Goal: Task Accomplishment & Management: Use online tool/utility

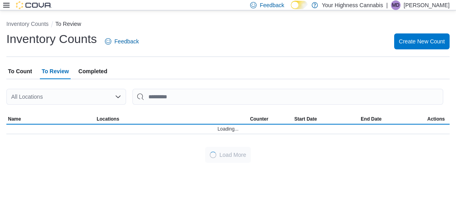
click at [17, 75] on span "To Count" at bounding box center [20, 71] width 24 height 16
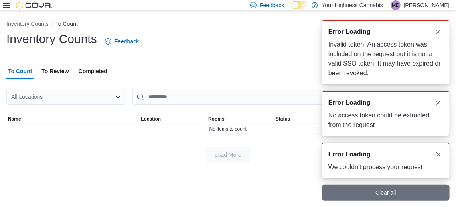
click at [437, 155] on div "A new notification appears Error Loading We couldn't process your request" at bounding box center [386, 161] width 128 height 36
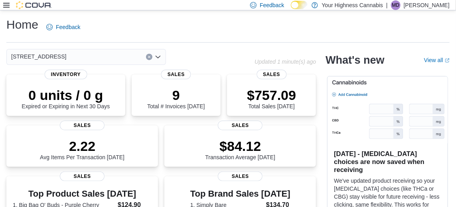
click at [6, 10] on div "Feedback Dark Mode Your Highness Cannabis | MD [PERSON_NAME]" at bounding box center [228, 5] width 456 height 10
click at [6, 7] on icon at bounding box center [6, 5] width 6 height 6
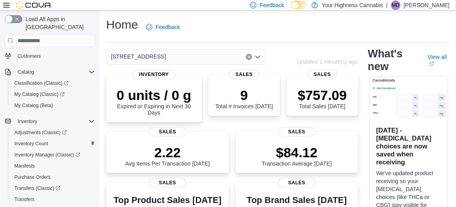
scroll to position [63, 0]
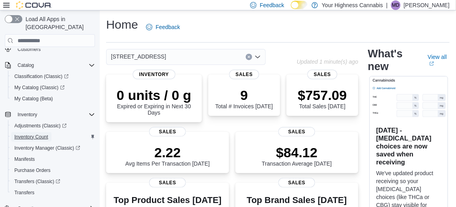
click at [24, 134] on span "Inventory Count" at bounding box center [31, 137] width 34 height 6
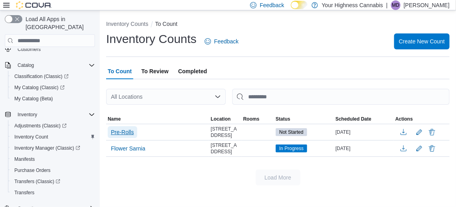
click at [115, 136] on span "Pre-Rolls" at bounding box center [122, 132] width 23 height 8
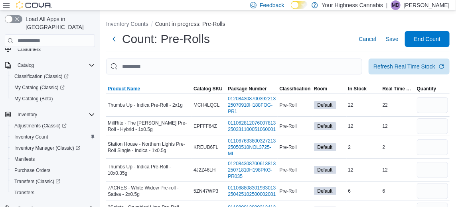
click at [113, 94] on span "Product Name" at bounding box center [149, 89] width 86 height 10
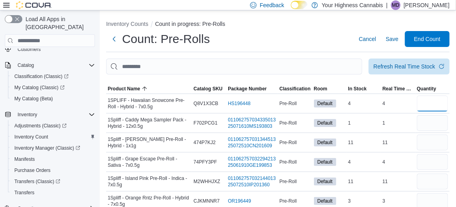
click at [436, 106] on input "number" at bounding box center [432, 104] width 31 height 16
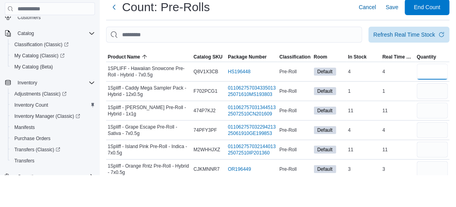
type input "*"
click at [429, 128] on input "number" at bounding box center [432, 123] width 31 height 16
type input "*"
click at [432, 142] on input "number" at bounding box center [432, 143] width 31 height 16
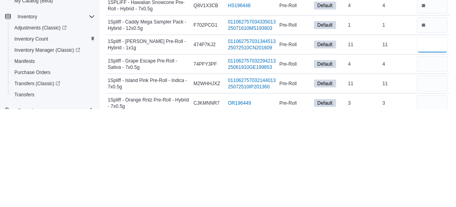
type input "**"
click at [435, 203] on input "number" at bounding box center [432, 201] width 31 height 16
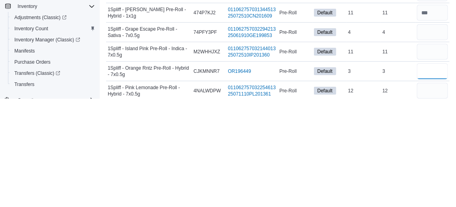
scroll to position [23, 0]
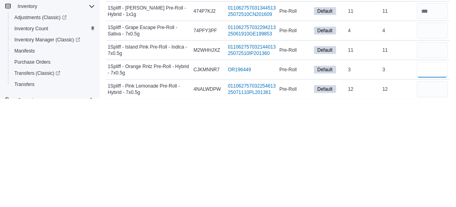
type input "*"
click at [431, 199] on input "number" at bounding box center [432, 198] width 31 height 16
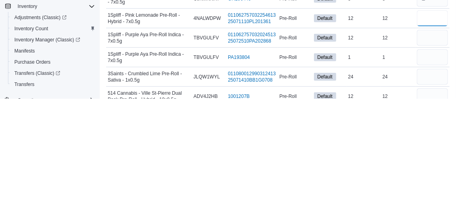
scroll to position [97, 0]
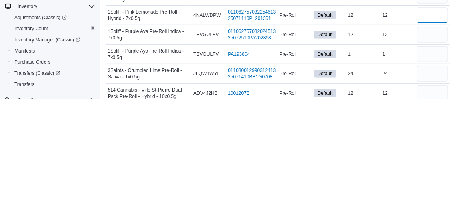
type input "*"
click at [433, 203] on input "number" at bounding box center [432, 202] width 31 height 16
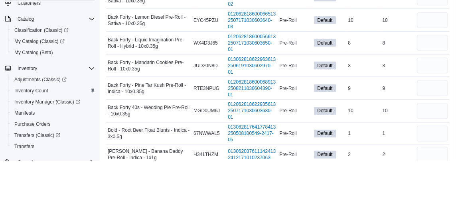
scroll to position [384, 0]
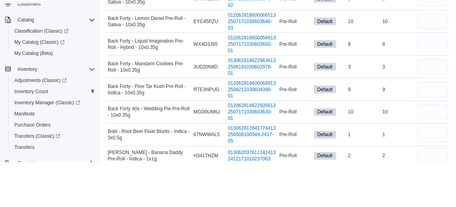
type input "*"
click at [437, 96] on input "number" at bounding box center [432, 89] width 31 height 16
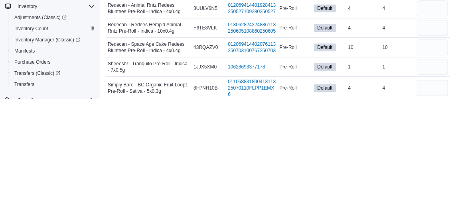
scroll to position [1761, 0]
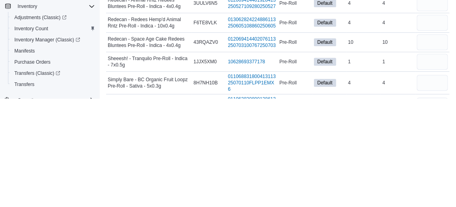
type input "*"
click at [435, 139] on input "number" at bounding box center [432, 131] width 31 height 16
type input "*"
click at [431, 120] on input "number" at bounding box center [432, 112] width 31 height 16
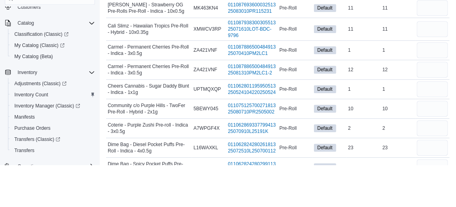
scroll to position [671, 0]
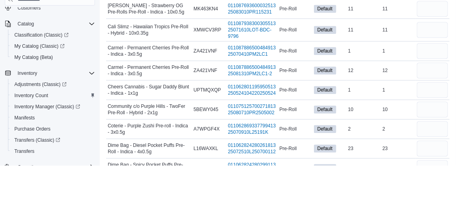
type input "*"
click at [437, 79] on input "number" at bounding box center [432, 71] width 31 height 16
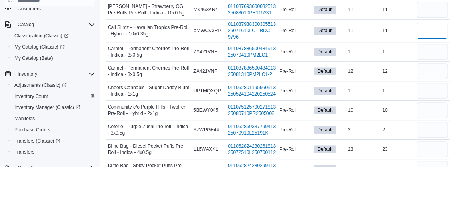
type input "*"
click at [439, 140] on input "number" at bounding box center [432, 132] width 31 height 16
type input "*"
click at [434, 159] on input "number" at bounding box center [432, 151] width 31 height 16
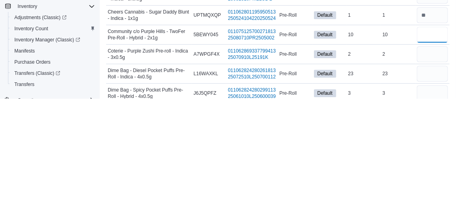
scroll to position [680, 0]
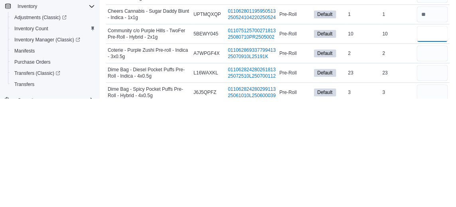
type input "**"
click at [431, 207] on input "number" at bounding box center [432, 201] width 31 height 16
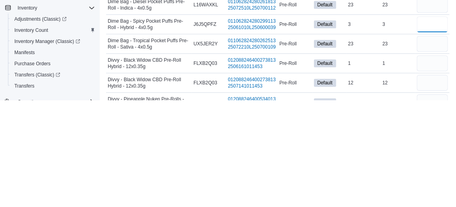
scroll to position [750, 0]
type input "*"
click at [435, 178] on input "number" at bounding box center [432, 170] width 31 height 16
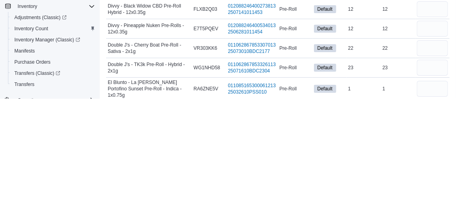
scroll to position [832, 0]
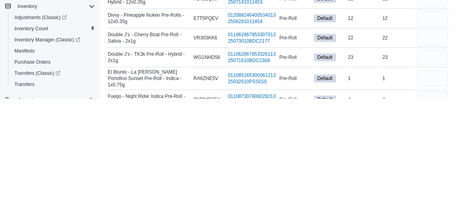
type input "*"
click at [434, 174] on input "number" at bounding box center [432, 166] width 31 height 16
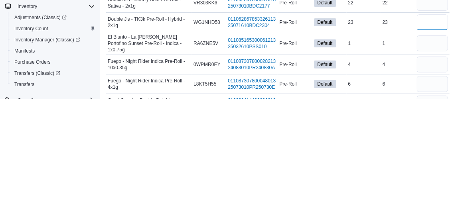
scroll to position [870, 0]
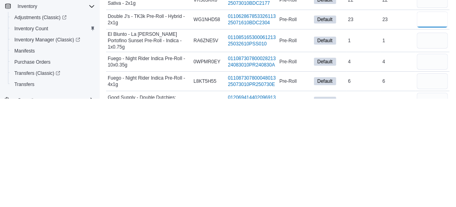
type input "**"
click at [435, 157] on input "number" at bounding box center [432, 149] width 31 height 16
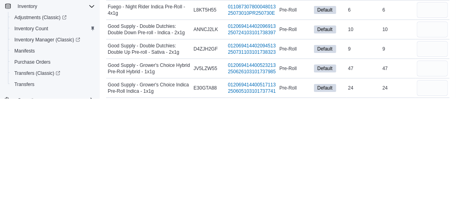
scroll to position [946, 0]
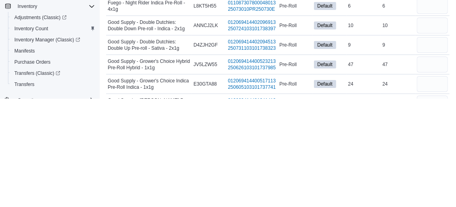
type input "*"
click at [434, 181] on input "number" at bounding box center [432, 173] width 31 height 16
type input "**"
click at [407, 158] on div "9" at bounding box center [398, 154] width 34 height 10
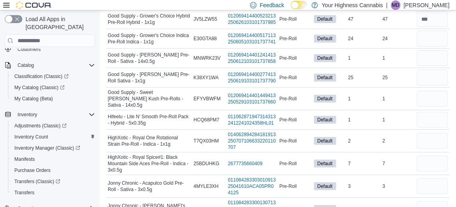
scroll to position [1110, 0]
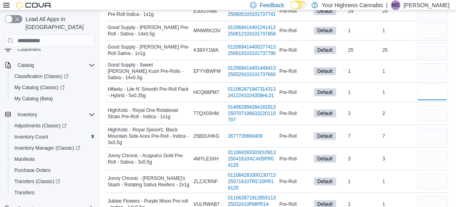
click at [431, 100] on input "number" at bounding box center [432, 93] width 31 height 16
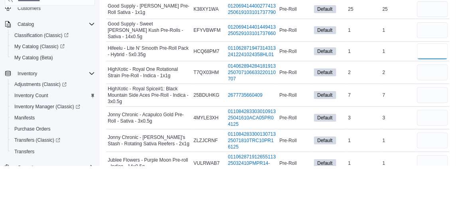
scroll to position [1127, 0]
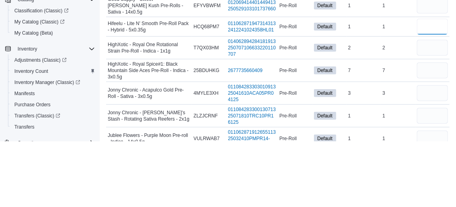
type input "*"
click at [398, 141] on div "7" at bounding box center [398, 137] width 34 height 10
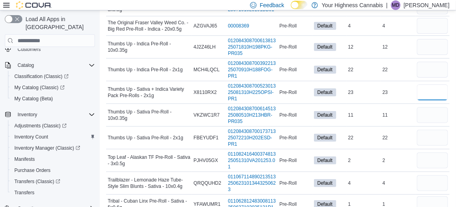
click at [430, 100] on input "number" at bounding box center [432, 93] width 31 height 16
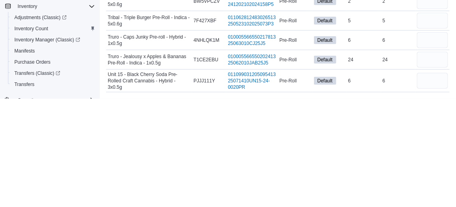
scroll to position [2295, 0]
type input "**"
click at [431, 197] on input "number" at bounding box center [432, 189] width 31 height 16
type input "*"
click at [437, 157] on input "number" at bounding box center [432, 149] width 31 height 16
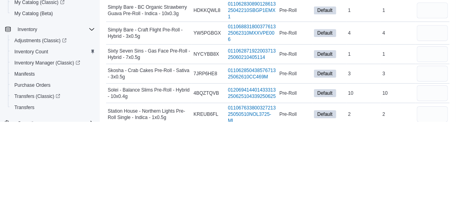
scroll to position [1880, 0]
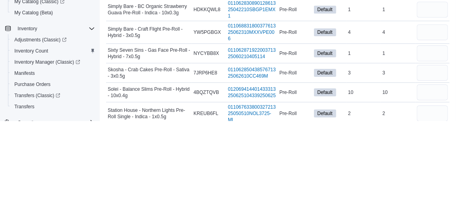
type input "*"
click at [432, 126] on input "number" at bounding box center [432, 118] width 31 height 16
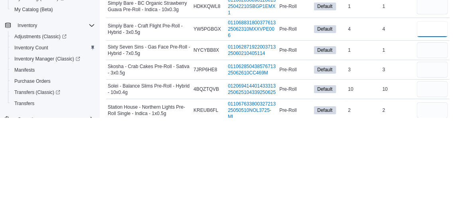
type input "*"
click at [433, 148] on input "number" at bounding box center [432, 140] width 31 height 16
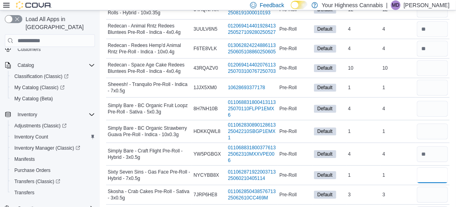
scroll to position [1839, 0]
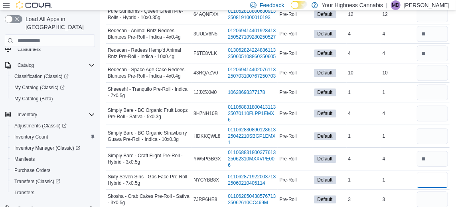
type input "*"
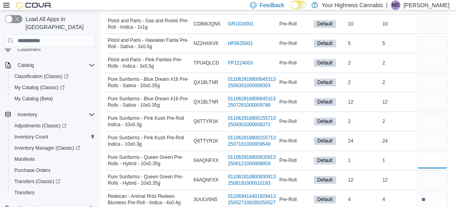
scroll to position [1673, 0]
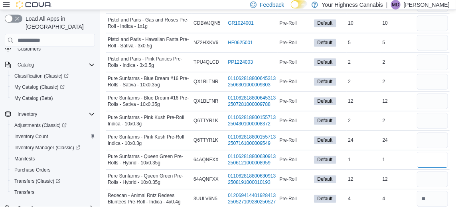
type input "*"
click at [433, 12] on input "number" at bounding box center [432, 4] width 31 height 16
type input "**"
click at [424, 32] on input "number" at bounding box center [432, 24] width 31 height 16
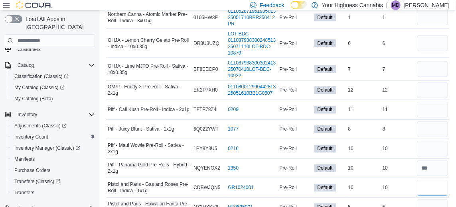
scroll to position [1509, 0]
type input "**"
click at [379, 30] on td "In Stock 1" at bounding box center [363, 18] width 34 height 23
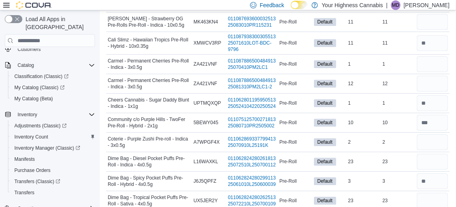
scroll to position [700, 0]
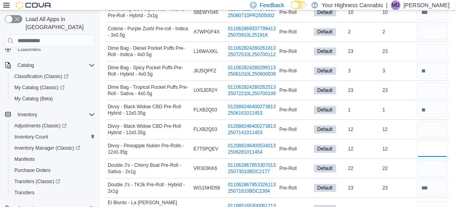
click at [425, 157] on input "number" at bounding box center [432, 149] width 31 height 16
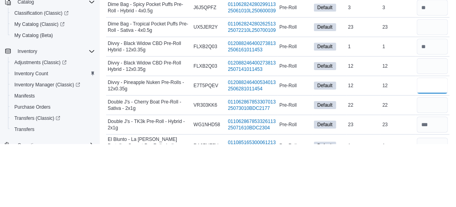
scroll to position [810, 0]
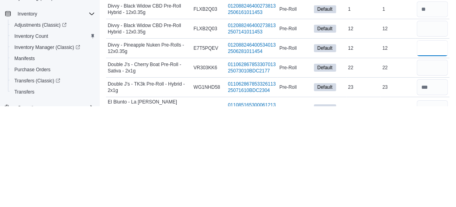
type input "*"
click at [399, 179] on td "Real Time Stock 22" at bounding box center [398, 169] width 34 height 20
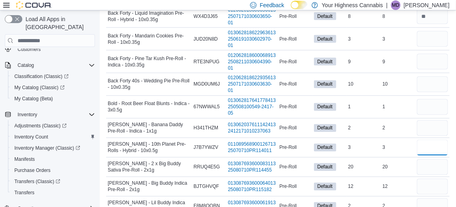
click at [428, 152] on input "number" at bounding box center [432, 148] width 31 height 16
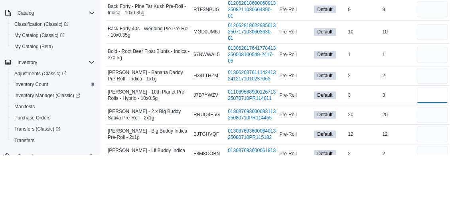
scroll to position [456, 0]
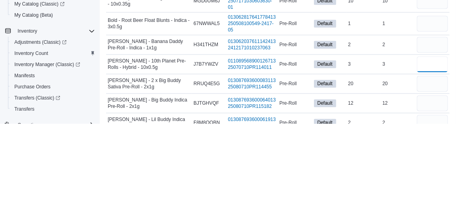
type input "*"
click at [403, 172] on div "20" at bounding box center [398, 168] width 34 height 10
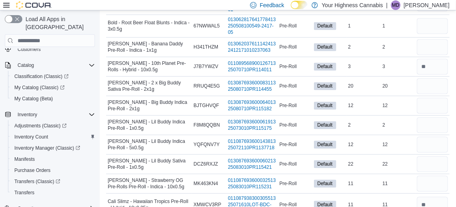
scroll to position [541, 0]
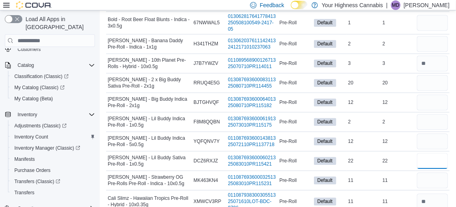
click at [432, 167] on input "number" at bounding box center [432, 161] width 31 height 16
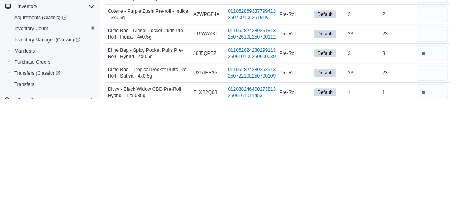
scroll to position [720, 0]
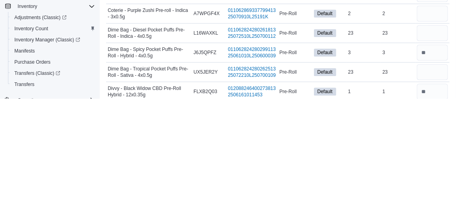
type input "**"
click at [431, 189] on input "number" at bounding box center [432, 181] width 31 height 16
type input "*"
click at [404, 146] on div "23" at bounding box center [398, 142] width 34 height 10
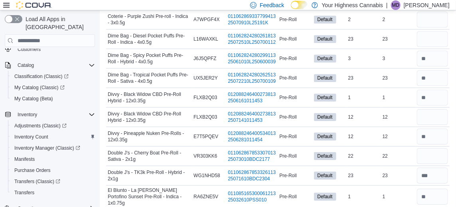
scroll to position [849, 0]
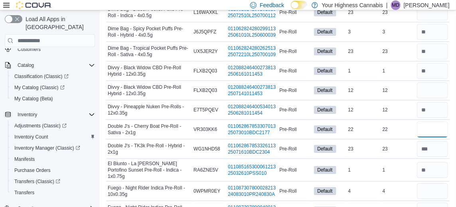
click at [430, 138] on input "number" at bounding box center [432, 130] width 31 height 16
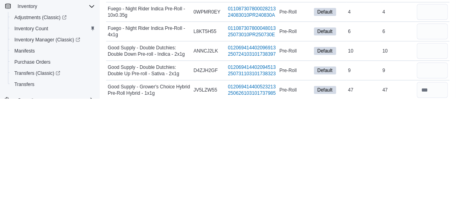
scroll to position [920, 0]
type input "**"
click at [433, 187] on input "number" at bounding box center [432, 179] width 31 height 16
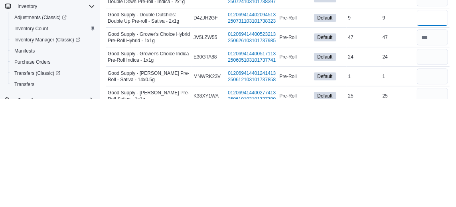
scroll to position [973, 0]
type input "*"
click at [404, 170] on div "24" at bounding box center [398, 166] width 34 height 10
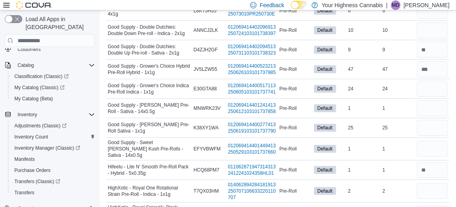
scroll to position [1060, 0]
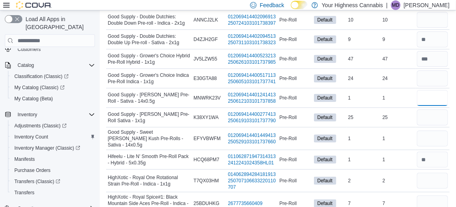
click at [434, 106] on input "number" at bounding box center [432, 98] width 31 height 16
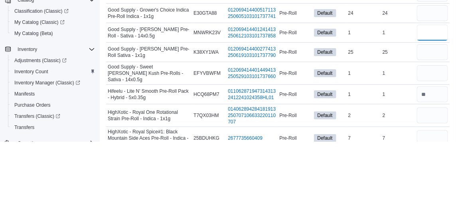
type input "*"
click at [434, 126] on input "number" at bounding box center [432, 118] width 31 height 16
type input "*"
click at [397, 83] on div "24" at bounding box center [398, 79] width 34 height 10
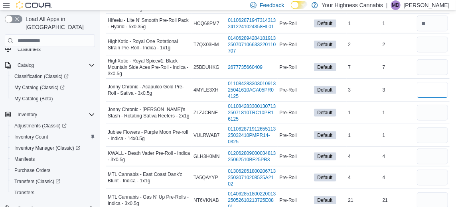
click at [432, 98] on input "number" at bounding box center [432, 90] width 31 height 16
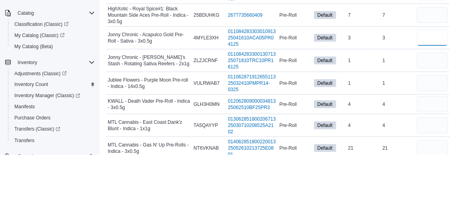
scroll to position [1196, 0]
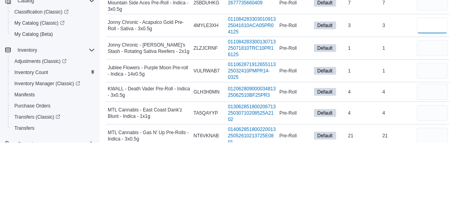
type input "*"
click at [432, 121] on input "number" at bounding box center [432, 113] width 31 height 16
type input "*"
click at [429, 144] on input "number" at bounding box center [432, 136] width 31 height 16
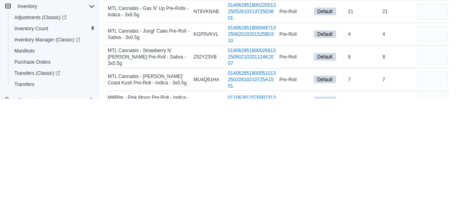
scroll to position [1280, 0]
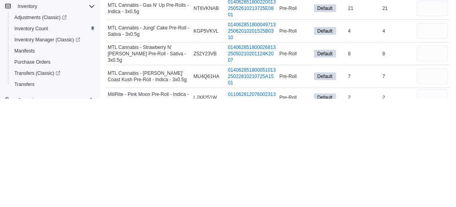
type input "*"
click at [436, 148] on input "number" at bounding box center [432, 140] width 31 height 16
type input "*"
click at [439, 170] on input "number" at bounding box center [432, 162] width 31 height 16
type input "*"
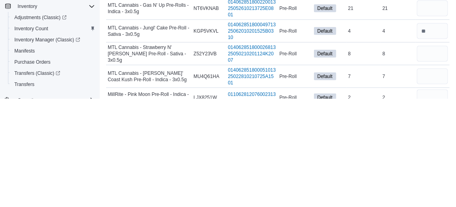
click at [382, 144] on div "4" at bounding box center [398, 140] width 34 height 10
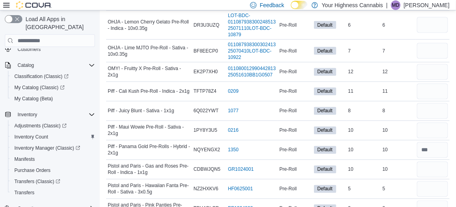
scroll to position [1528, 0]
click at [429, 80] on input "number" at bounding box center [432, 72] width 31 height 16
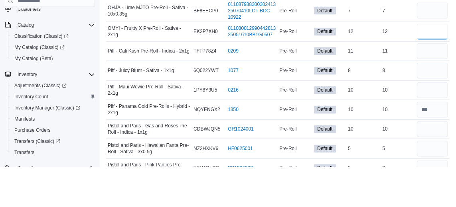
scroll to position [1527, 0]
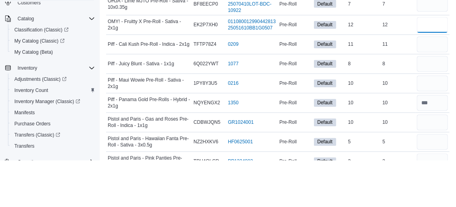
type input "**"
click at [429, 119] on input "number" at bounding box center [432, 111] width 31 height 16
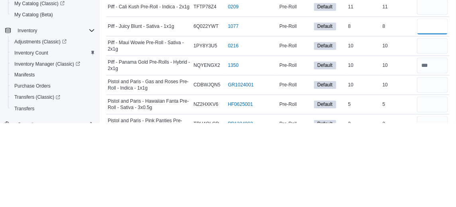
scroll to position [1528, 0]
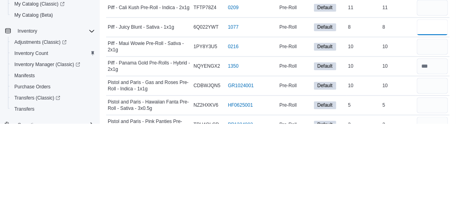
type input "*"
click at [430, 138] on input "number" at bounding box center [432, 130] width 31 height 16
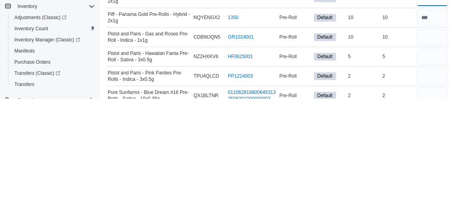
scroll to position [1552, 0]
type input "**"
click at [431, 173] on input "number" at bounding box center [432, 165] width 31 height 16
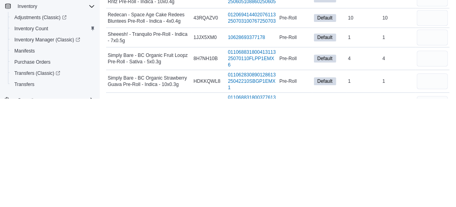
scroll to position [1790, 0]
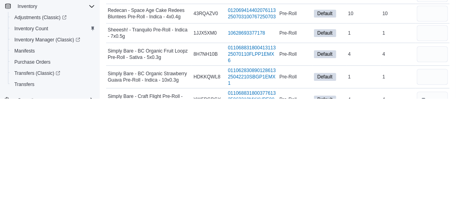
type input "*"
click at [431, 150] on input "number" at bounding box center [432, 142] width 31 height 16
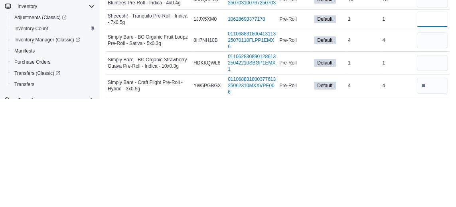
scroll to position [1814, 0]
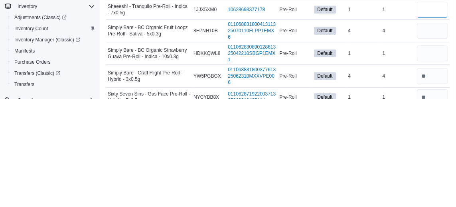
type input "*"
click at [433, 147] on input "number" at bounding box center [432, 139] width 31 height 16
type input "*"
click at [428, 170] on input "number" at bounding box center [432, 162] width 31 height 16
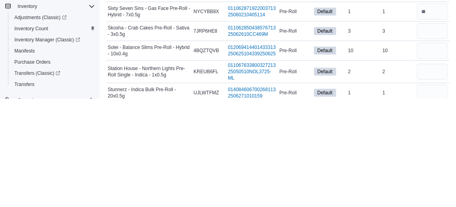
scroll to position [1904, 0]
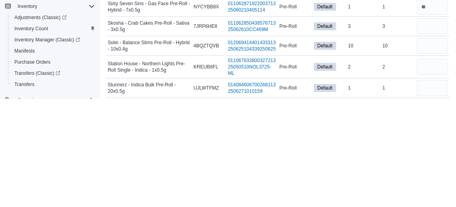
type input "*"
click at [433, 143] on input "number" at bounding box center [432, 135] width 31 height 16
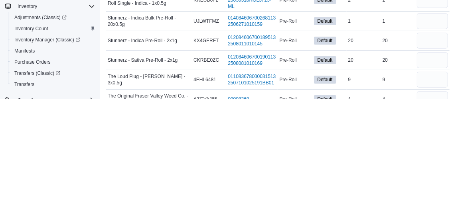
scroll to position [1976, 0]
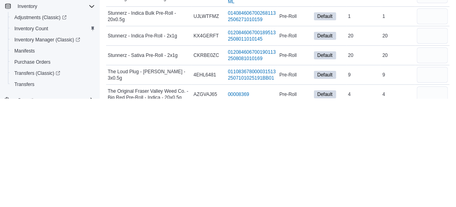
type input "*"
click at [430, 152] on input "number" at bounding box center [432, 144] width 31 height 16
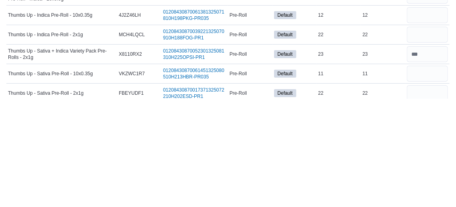
scroll to position [1576, 0]
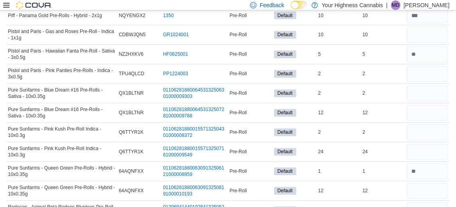
click at [377, 108] on div "12" at bounding box center [383, 113] width 44 height 10
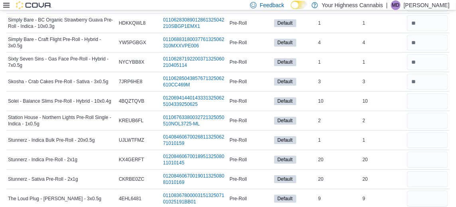
scroll to position [1864, 0]
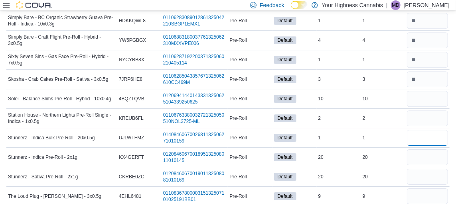
click at [425, 130] on input "number" at bounding box center [427, 138] width 41 height 16
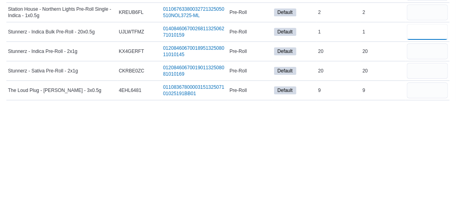
type input "*"
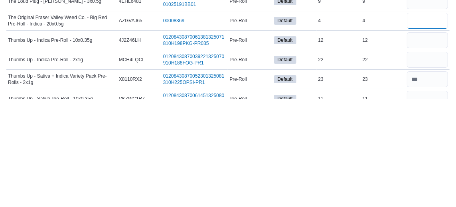
scroll to position [1959, 0]
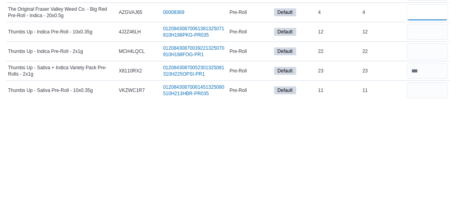
type input "*"
type input "**"
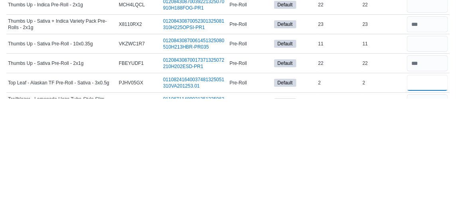
scroll to position [2016, 0]
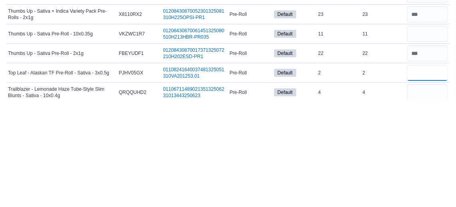
type input "*"
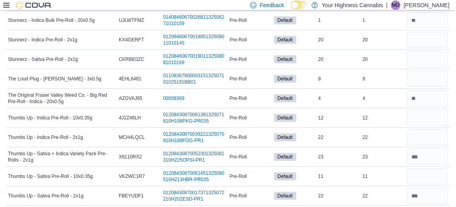
scroll to position [1981, 0]
type input "*"
click at [430, 52] on input "number" at bounding box center [427, 60] width 41 height 16
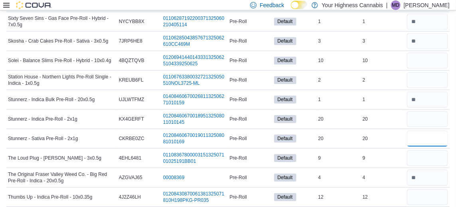
scroll to position [1902, 0]
type input "*"
click at [428, 73] on input "number" at bounding box center [427, 81] width 41 height 16
type input "*"
click at [387, 56] on div "10" at bounding box center [383, 61] width 44 height 10
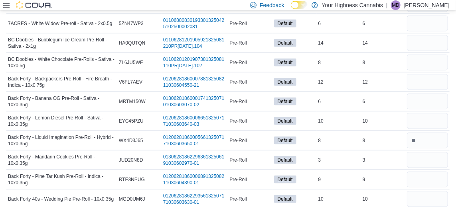
scroll to position [308, 0]
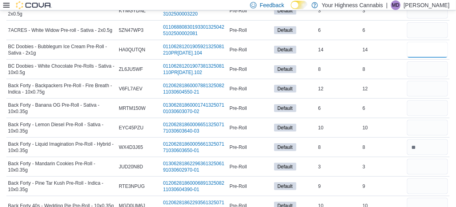
click at [434, 51] on input "number" at bounding box center [427, 50] width 41 height 16
type input "**"
click at [433, 32] on input "number" at bounding box center [427, 30] width 41 height 16
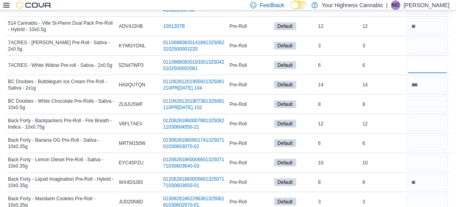
scroll to position [270, 0]
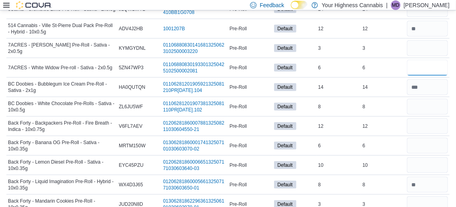
type input "*"
click at [426, 49] on input "number" at bounding box center [427, 48] width 41 height 16
type input "*"
click at [383, 71] on div "6" at bounding box center [383, 68] width 44 height 10
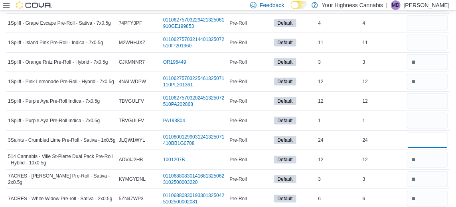
click at [425, 142] on input "number" at bounding box center [427, 140] width 41 height 16
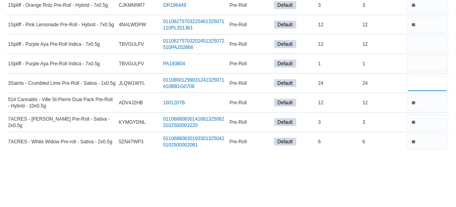
scroll to position [139, 0]
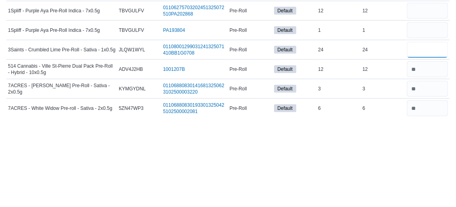
type input "**"
click at [387, 124] on div "1" at bounding box center [383, 121] width 44 height 10
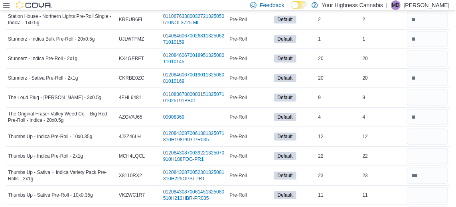
scroll to position [1964, 0]
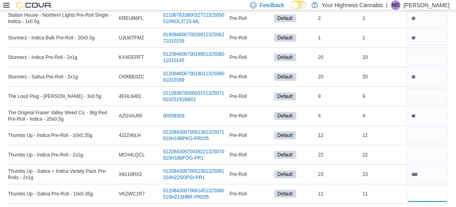
click at [419, 186] on input "number" at bounding box center [427, 194] width 41 height 16
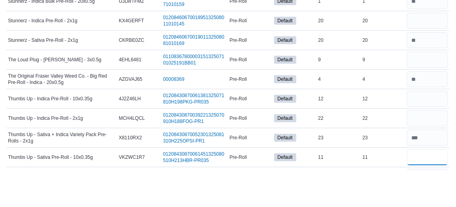
scroll to position [1965, 0]
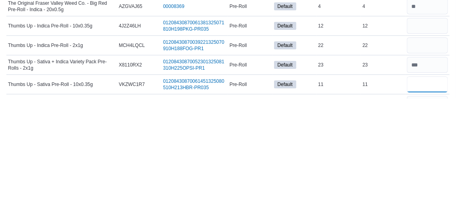
type input "*"
click at [389, 144] on td "Real Time Stock 22" at bounding box center [383, 154] width 44 height 20
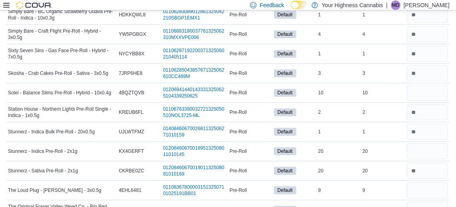
scroll to position [1869, 0]
click at [430, 85] on input "number" at bounding box center [427, 93] width 41 height 16
type input "*"
click at [387, 49] on div "1" at bounding box center [383, 54] width 44 height 10
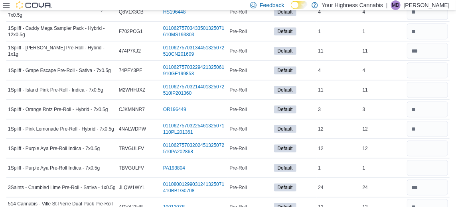
scroll to position [92, 0]
click at [434, 74] on input "number" at bounding box center [427, 71] width 41 height 16
type input "*"
click at [389, 45] on td "Real Time Stock 11" at bounding box center [383, 51] width 44 height 20
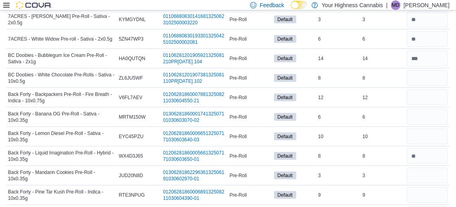
scroll to position [299, 0]
click at [426, 80] on input "number" at bounding box center [427, 79] width 41 height 16
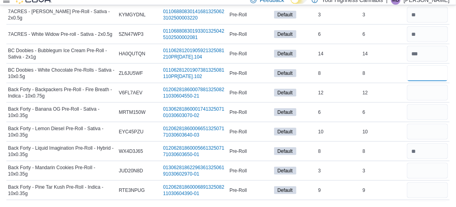
type input "*"
click at [421, 116] on input "number" at bounding box center [427, 118] width 41 height 16
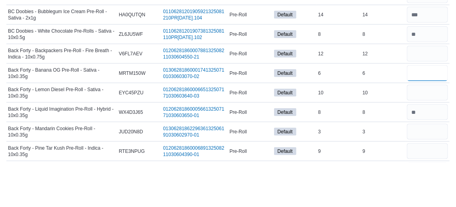
type input "*"
click at [430, 138] on input "number" at bounding box center [427, 137] width 41 height 16
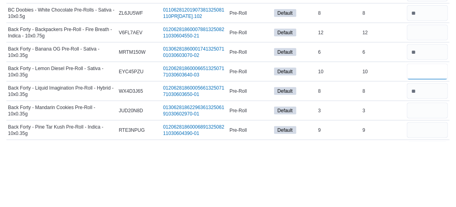
type input "*"
click at [430, 175] on input "number" at bounding box center [427, 176] width 41 height 16
type input "*"
click at [385, 140] on div "10" at bounding box center [383, 137] width 44 height 10
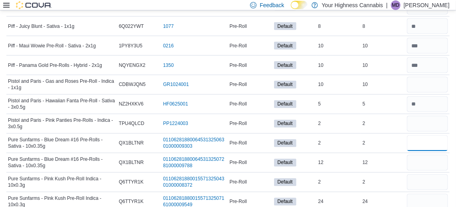
click at [429, 136] on input "number" at bounding box center [427, 144] width 41 height 16
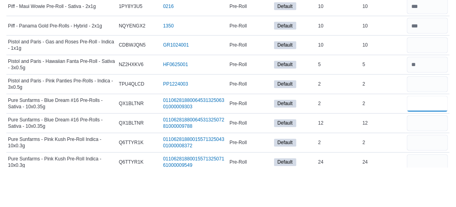
scroll to position [1526, 0]
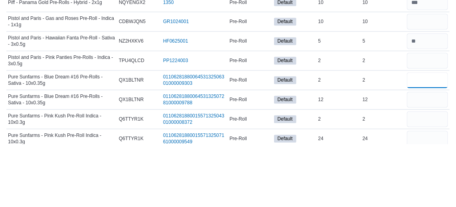
type input "*"
click at [382, 178] on div "2" at bounding box center [383, 183] width 44 height 10
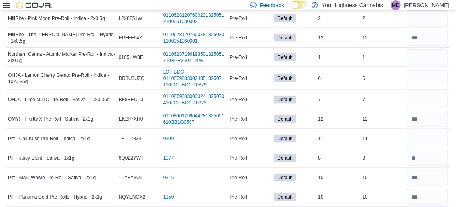
scroll to position [1391, 0]
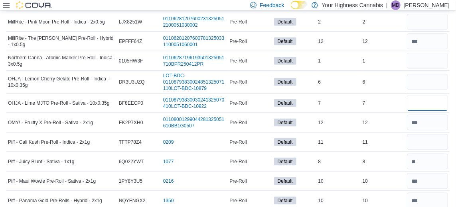
click at [428, 95] on input "number" at bounding box center [427, 103] width 41 height 16
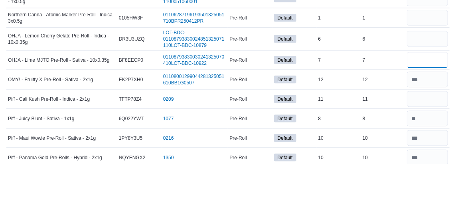
type input "*"
click at [395, 77] on div "6" at bounding box center [383, 82] width 44 height 10
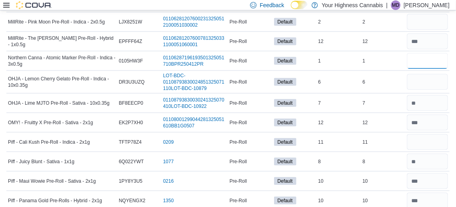
click at [428, 53] on input "number" at bounding box center [427, 61] width 41 height 16
type input "*"
click at [383, 77] on div "6" at bounding box center [383, 82] width 44 height 10
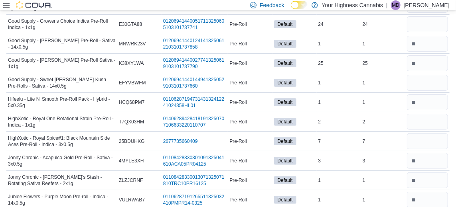
scroll to position [1074, 0]
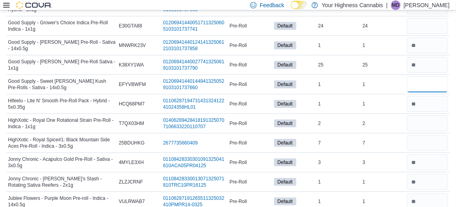
click at [429, 77] on input "number" at bounding box center [427, 85] width 41 height 16
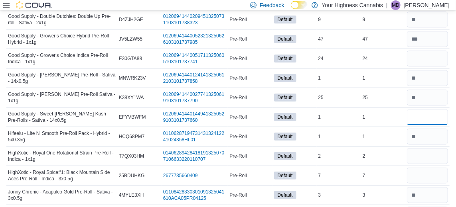
scroll to position [1033, 0]
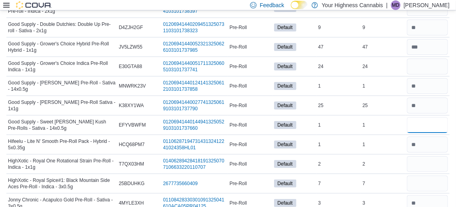
type input "*"
click at [430, 61] on input "number" at bounding box center [427, 67] width 41 height 16
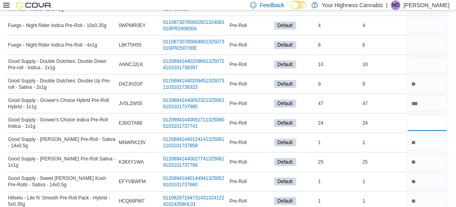
scroll to position [976, 0]
type input "**"
click at [427, 60] on input "number" at bounding box center [427, 65] width 41 height 16
type input "**"
click at [429, 41] on input "number" at bounding box center [427, 45] width 41 height 16
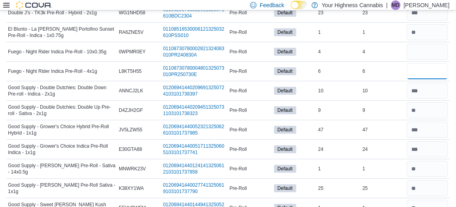
scroll to position [937, 0]
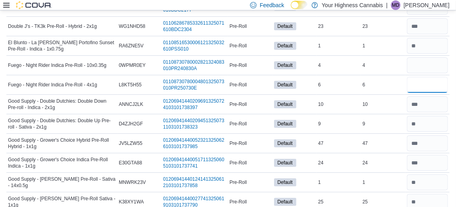
type input "*"
click at [425, 61] on input "number" at bounding box center [427, 65] width 41 height 16
type input "*"
click at [390, 41] on div "1" at bounding box center [383, 46] width 44 height 10
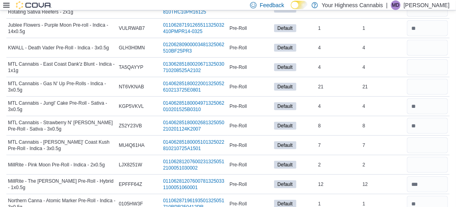
scroll to position [1249, 0]
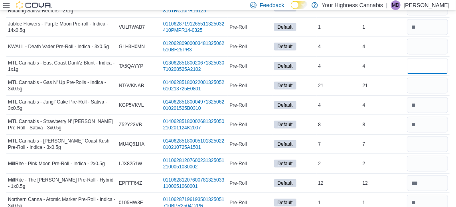
click at [433, 61] on input "number" at bounding box center [427, 66] width 41 height 16
type input "*"
click at [429, 41] on input "number" at bounding box center [427, 47] width 41 height 16
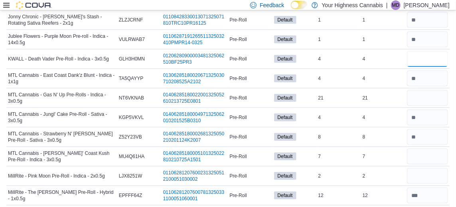
type input "*"
click at [426, 91] on input "number" at bounding box center [427, 98] width 41 height 16
type input "*"
click at [389, 54] on div "4" at bounding box center [383, 59] width 44 height 10
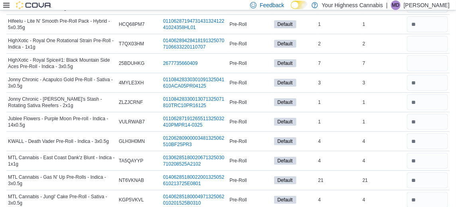
scroll to position [1147, 0]
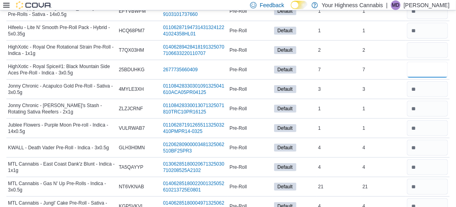
click at [431, 64] on input "number" at bounding box center [427, 70] width 41 height 16
type input "*"
click at [434, 43] on input "number" at bounding box center [427, 50] width 41 height 16
type input "*"
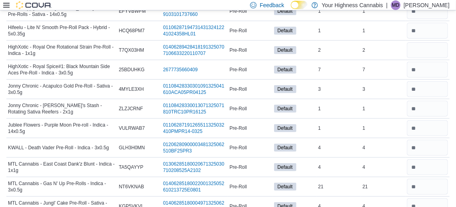
click at [384, 66] on div "7" at bounding box center [383, 70] width 44 height 10
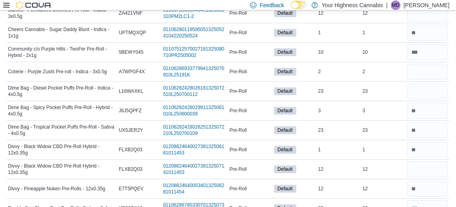
scroll to position [734, 0]
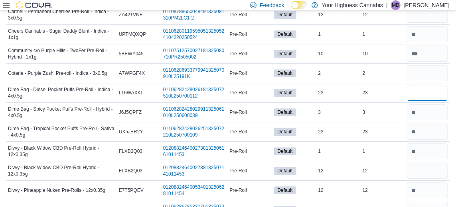
click at [423, 91] on input "number" at bounding box center [427, 93] width 41 height 16
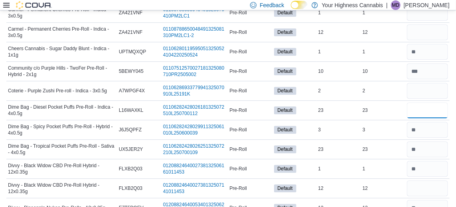
type input "*"
click at [429, 88] on input "number" at bounding box center [427, 91] width 41 height 16
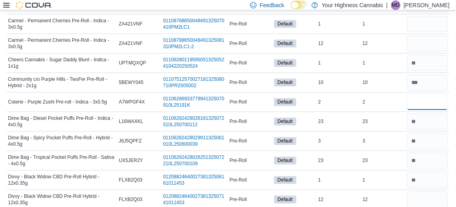
scroll to position [704, 0]
type input "*"
click at [422, 41] on input "number" at bounding box center [427, 43] width 41 height 16
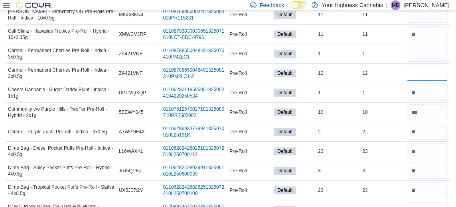
scroll to position [674, 0]
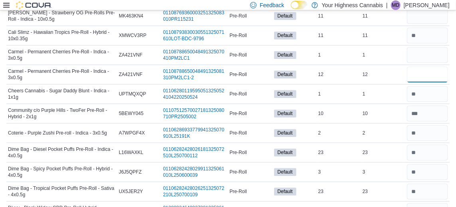
type input "*"
click at [431, 51] on input "number" at bounding box center [427, 55] width 41 height 16
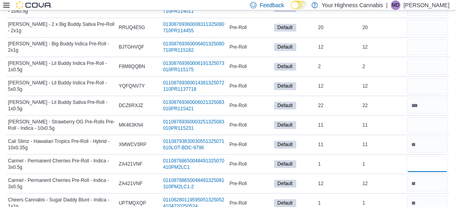
scroll to position [563, 0]
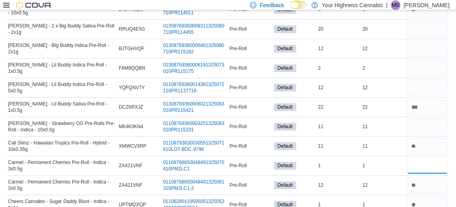
type input "*"
click at [427, 47] on input "number" at bounding box center [427, 49] width 41 height 16
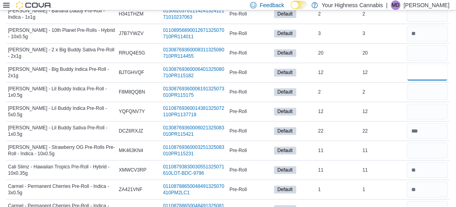
scroll to position [534, 0]
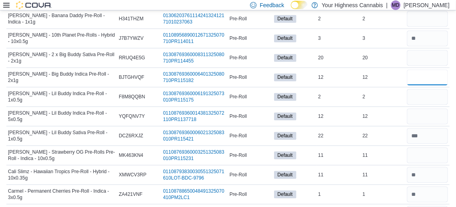
type input "**"
click at [431, 58] on input "number" at bounding box center [427, 58] width 41 height 16
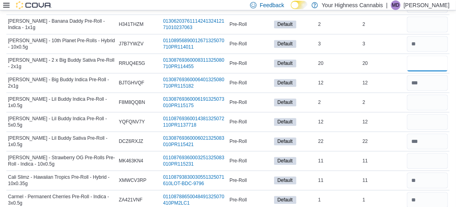
scroll to position [521, 0]
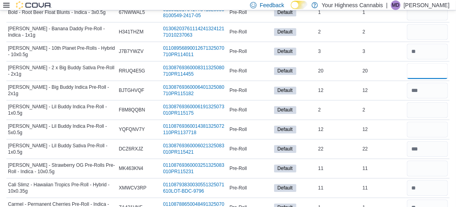
type input "*"
click at [427, 110] on input "number" at bounding box center [427, 110] width 41 height 16
type input "*"
click at [429, 127] on input "number" at bounding box center [427, 130] width 41 height 16
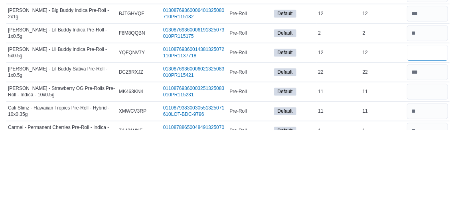
type input "**"
click at [427, 168] on input "number" at bounding box center [427, 169] width 41 height 16
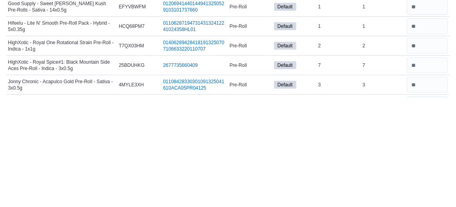
scroll to position [1047, 0]
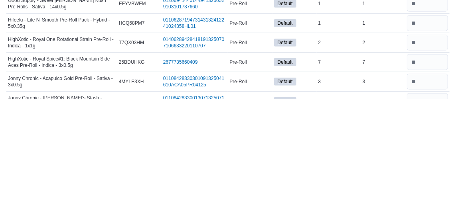
type input "*"
click at [381, 205] on div "1" at bounding box center [383, 210] width 44 height 10
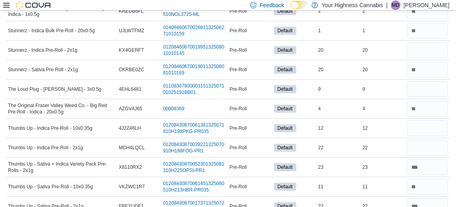
scroll to position [1972, 0]
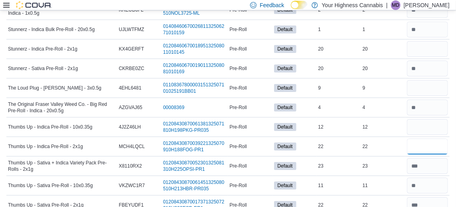
click at [431, 139] on input "number" at bounding box center [427, 147] width 41 height 16
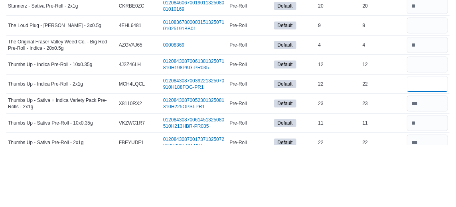
type input "**"
click at [431, 119] on input "number" at bounding box center [427, 127] width 41 height 16
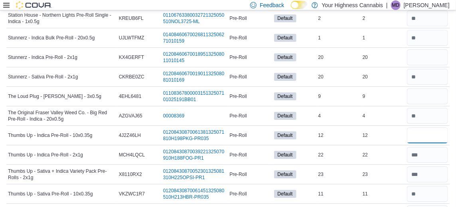
scroll to position [1964, 0]
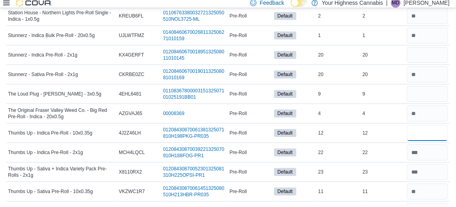
type input "*"
click at [428, 49] on input "number" at bounding box center [427, 57] width 41 height 16
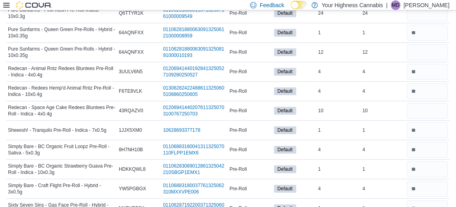
scroll to position [1697, 0]
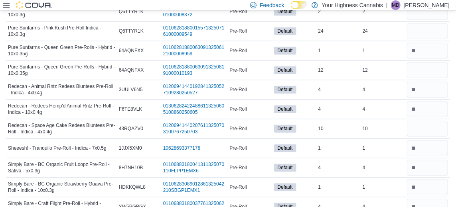
type input "*"
click at [429, 121] on input "number" at bounding box center [427, 129] width 41 height 16
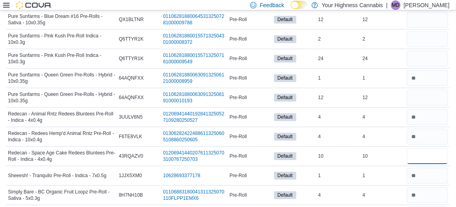
scroll to position [1665, 0]
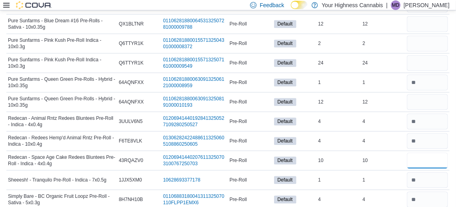
type input "*"
click at [430, 35] on input "number" at bounding box center [427, 43] width 41 height 16
type input "*"
click at [427, 55] on input "number" at bounding box center [427, 63] width 41 height 16
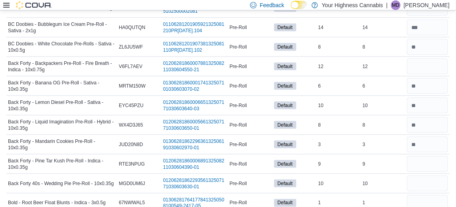
scroll to position [329, 0]
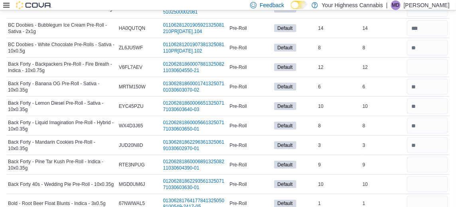
type input "*"
click at [426, 69] on input "number" at bounding box center [427, 67] width 41 height 16
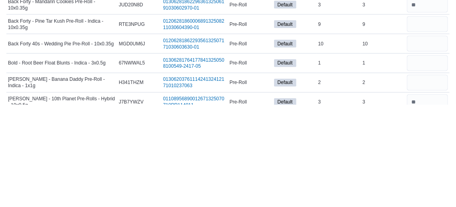
scroll to position [368, 0]
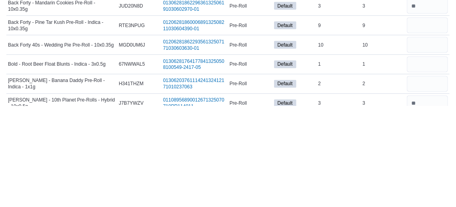
type input "*"
click at [428, 128] on input "number" at bounding box center [427, 127] width 41 height 16
type input "*"
click at [425, 146] on input "number" at bounding box center [427, 146] width 41 height 16
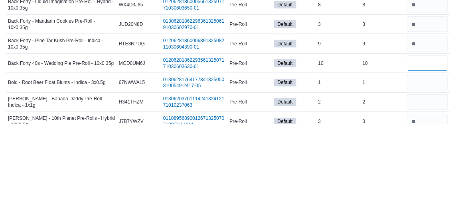
type input "*"
click at [427, 165] on input "number" at bounding box center [427, 166] width 41 height 16
click at [427, 185] on input "number" at bounding box center [427, 185] width 41 height 16
type input "*"
click at [431, 166] on input "number" at bounding box center [427, 166] width 41 height 16
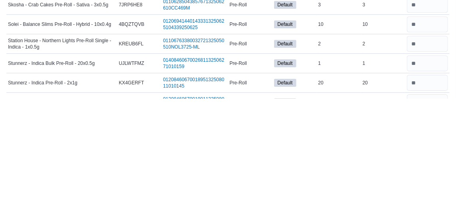
scroll to position [1836, 0]
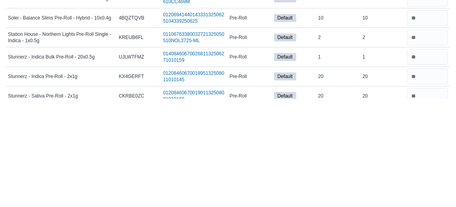
type input "*"
click at [377, 177] on td "Real Time Stock 20" at bounding box center [383, 185] width 44 height 20
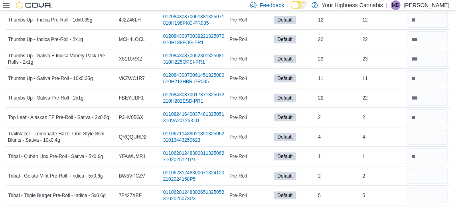
scroll to position [2083, 0]
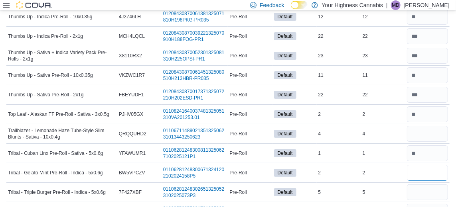
click at [427, 165] on input "number" at bounding box center [427, 173] width 41 height 16
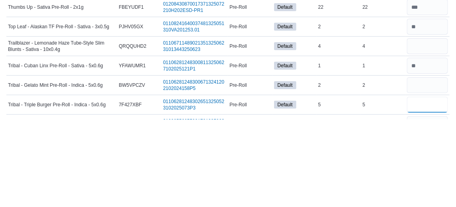
click at [429, 185] on input "number" at bounding box center [427, 193] width 41 height 16
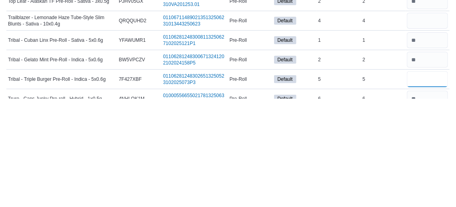
scroll to position [2087, 0]
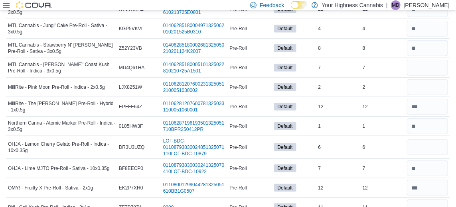
scroll to position [1321, 0]
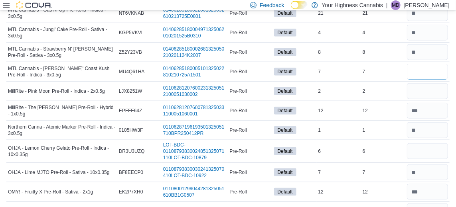
click at [427, 64] on input "number" at bounding box center [427, 72] width 41 height 16
click at [428, 84] on input "number" at bounding box center [427, 91] width 41 height 16
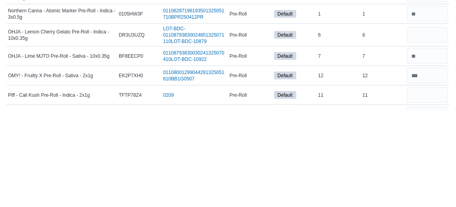
scroll to position [1341, 0]
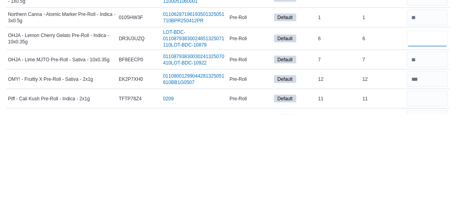
click at [426, 124] on input "number" at bounding box center [427, 132] width 41 height 16
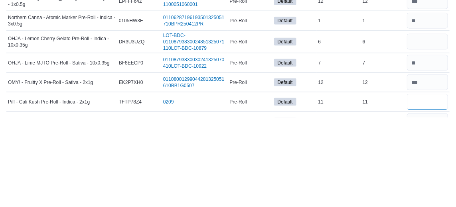
click at [433, 184] on input "number" at bounding box center [427, 192] width 41 height 16
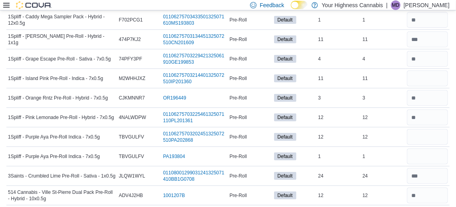
scroll to position [103, 0]
click at [430, 79] on input "number" at bounding box center [427, 79] width 41 height 16
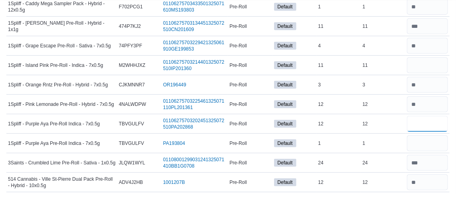
click at [424, 138] on input "number" at bounding box center [427, 138] width 41 height 16
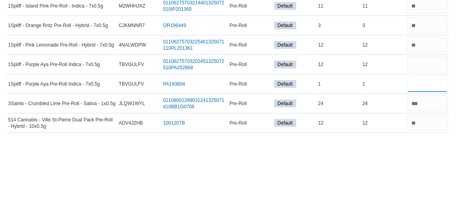
click at [426, 159] on input "number" at bounding box center [427, 157] width 41 height 16
click at [428, 140] on input "number" at bounding box center [427, 138] width 41 height 16
click at [376, 187] on td "Real Time Stock 12" at bounding box center [383, 197] width 44 height 20
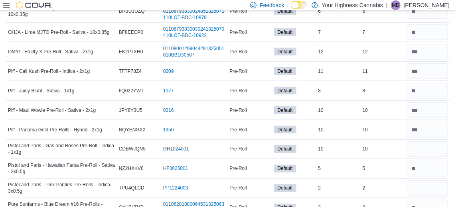
scroll to position [1462, 0]
click at [416, 180] on input "number" at bounding box center [427, 188] width 41 height 16
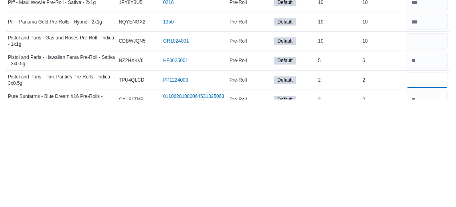
scroll to position [1468, 0]
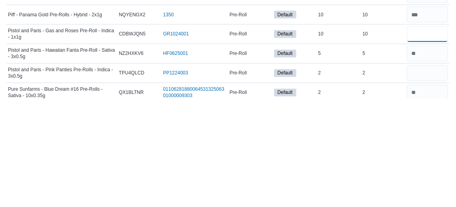
click at [429, 135] on input "number" at bounding box center [427, 143] width 41 height 16
click at [378, 172] on td "Real Time Stock 2" at bounding box center [383, 182] width 44 height 20
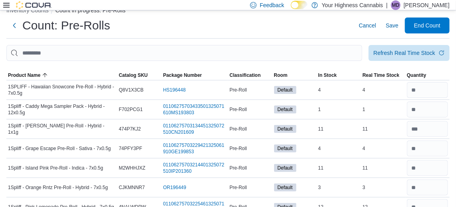
scroll to position [0, 0]
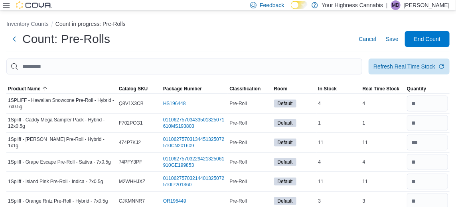
click at [435, 71] on span "Refresh Real Time Stock" at bounding box center [408, 67] width 71 height 16
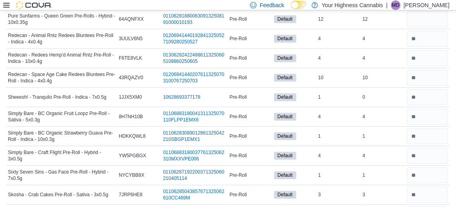
scroll to position [1748, 0]
click at [430, 89] on input "number" at bounding box center [427, 97] width 41 height 16
click at [376, 53] on div "4" at bounding box center [383, 58] width 44 height 10
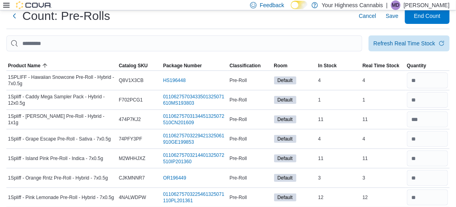
scroll to position [0, 0]
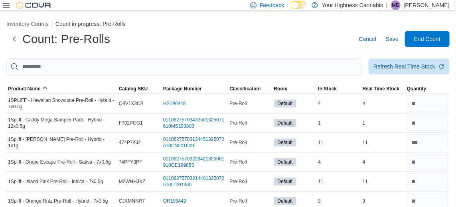
click at [429, 71] on div "Refresh Real Time Stock" at bounding box center [404, 67] width 62 height 8
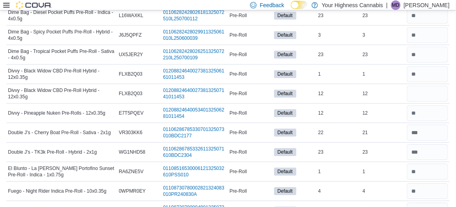
scroll to position [815, 0]
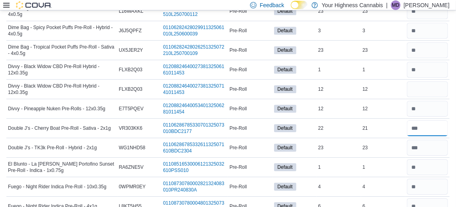
click at [432, 124] on input "number" at bounding box center [427, 128] width 41 height 16
click at [391, 80] on td "Real Time Stock 12" at bounding box center [383, 90] width 44 height 20
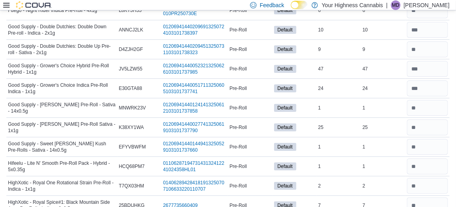
scroll to position [1004, 0]
